Goal: Use online tool/utility: Use online tool/utility

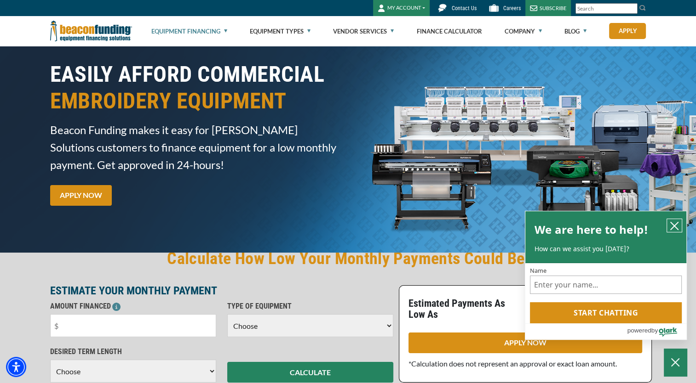
click at [671, 220] on button "close chatbox" at bounding box center [674, 225] width 15 height 13
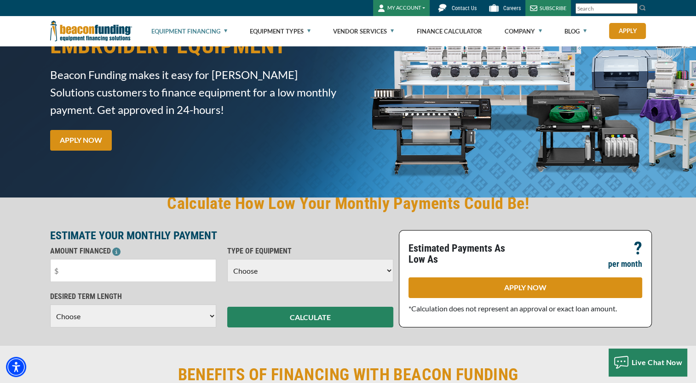
scroll to position [92, 0]
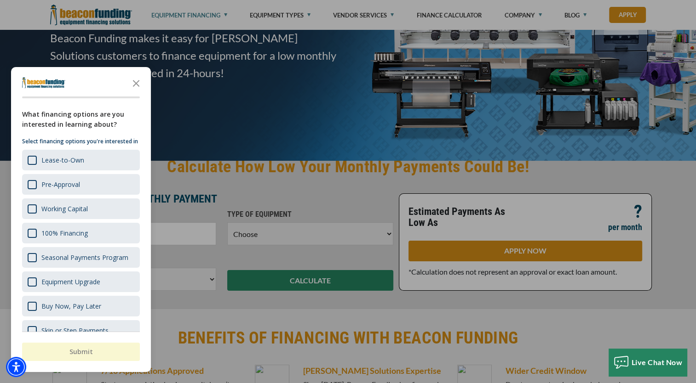
drag, startPoint x: 139, startPoint y: 80, endPoint x: 143, endPoint y: 91, distance: 11.8
click at [139, 80] on icon "Close the survey" at bounding box center [136, 83] width 18 height 18
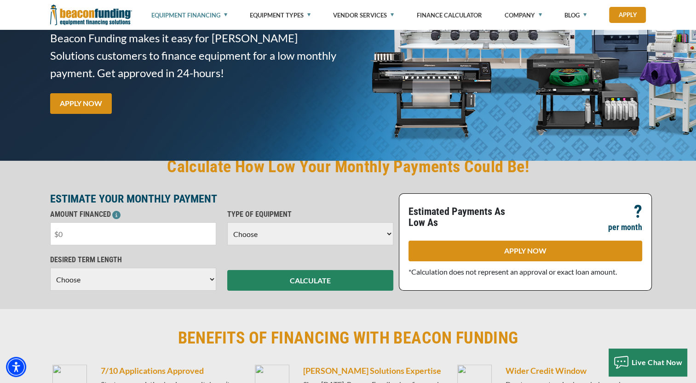
click at [96, 234] on input "text" at bounding box center [133, 234] width 166 height 23
type input "$1"
type input "$28,000"
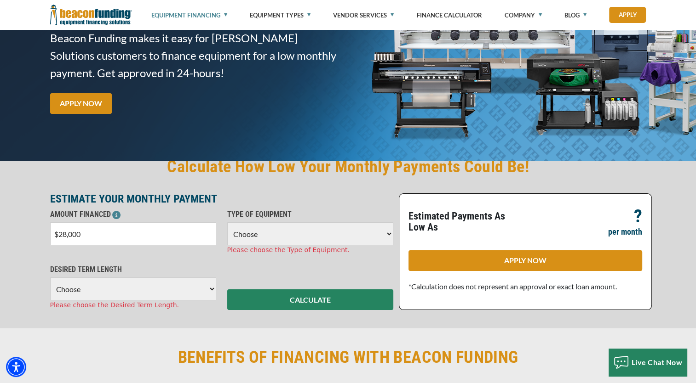
click at [269, 232] on select "Choose Backhoe Boom/Bucket Truck Chipper Commercial Mower Crane DTG/DTF Printin…" at bounding box center [310, 234] width 166 height 23
select select "1"
click at [227, 223] on select "Choose Backhoe Boom/Bucket Truck Chipper Commercial Mower Crane DTG/DTF Printin…" at bounding box center [310, 234] width 166 height 23
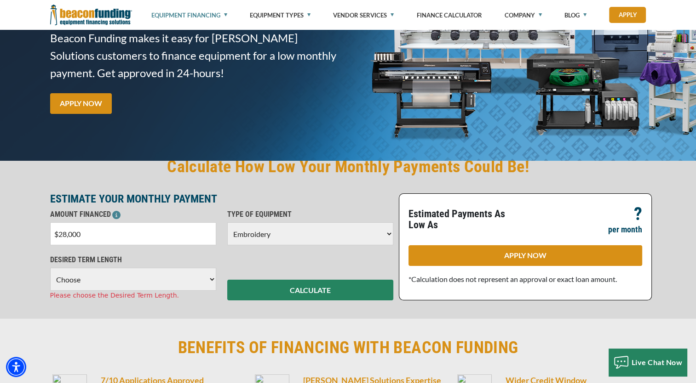
click at [168, 283] on select "Choose 36 Months 48 Months 60 Months" at bounding box center [133, 279] width 166 height 23
select select "60"
click at [50, 268] on select "Choose 36 Months 48 Months 60 Months" at bounding box center [133, 279] width 166 height 23
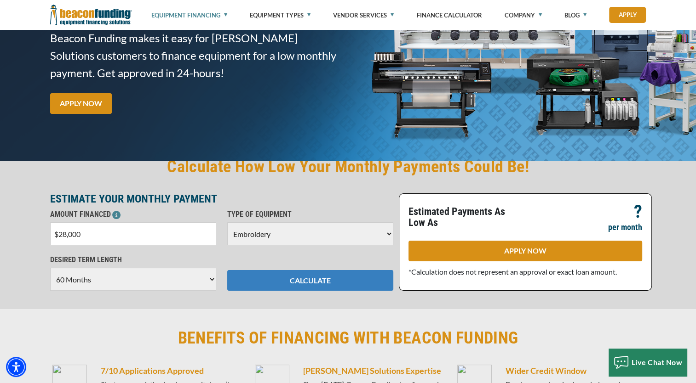
click at [328, 282] on button "CALCULATE" at bounding box center [310, 280] width 166 height 21
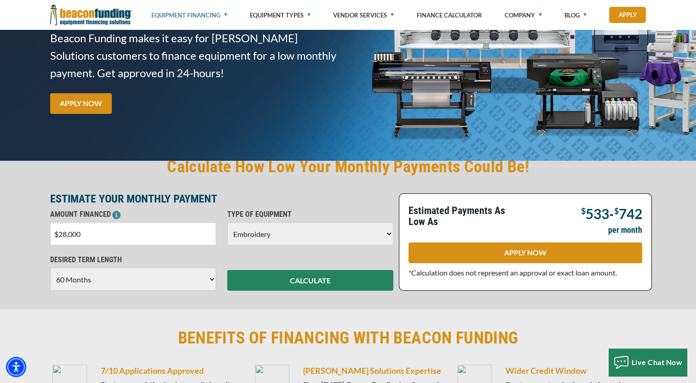
drag, startPoint x: 88, startPoint y: 238, endPoint x: 0, endPoint y: 234, distance: 88.4
click at [0, 232] on html "Skip to main content Enable accessibility for low vision Open the accessibility…" at bounding box center [348, 99] width 696 height 383
type input "$10,000"
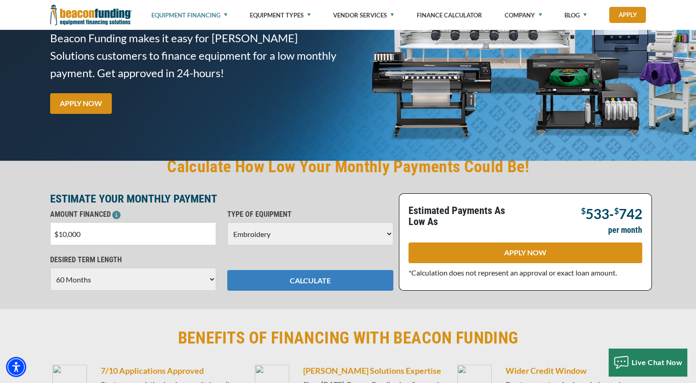
click at [279, 284] on button "CALCULATE" at bounding box center [310, 280] width 166 height 21
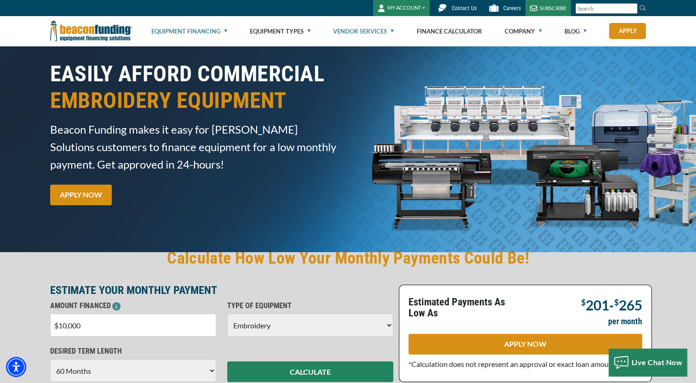
scroll to position [0, 0]
